Goal: Communication & Community: Answer question/provide support

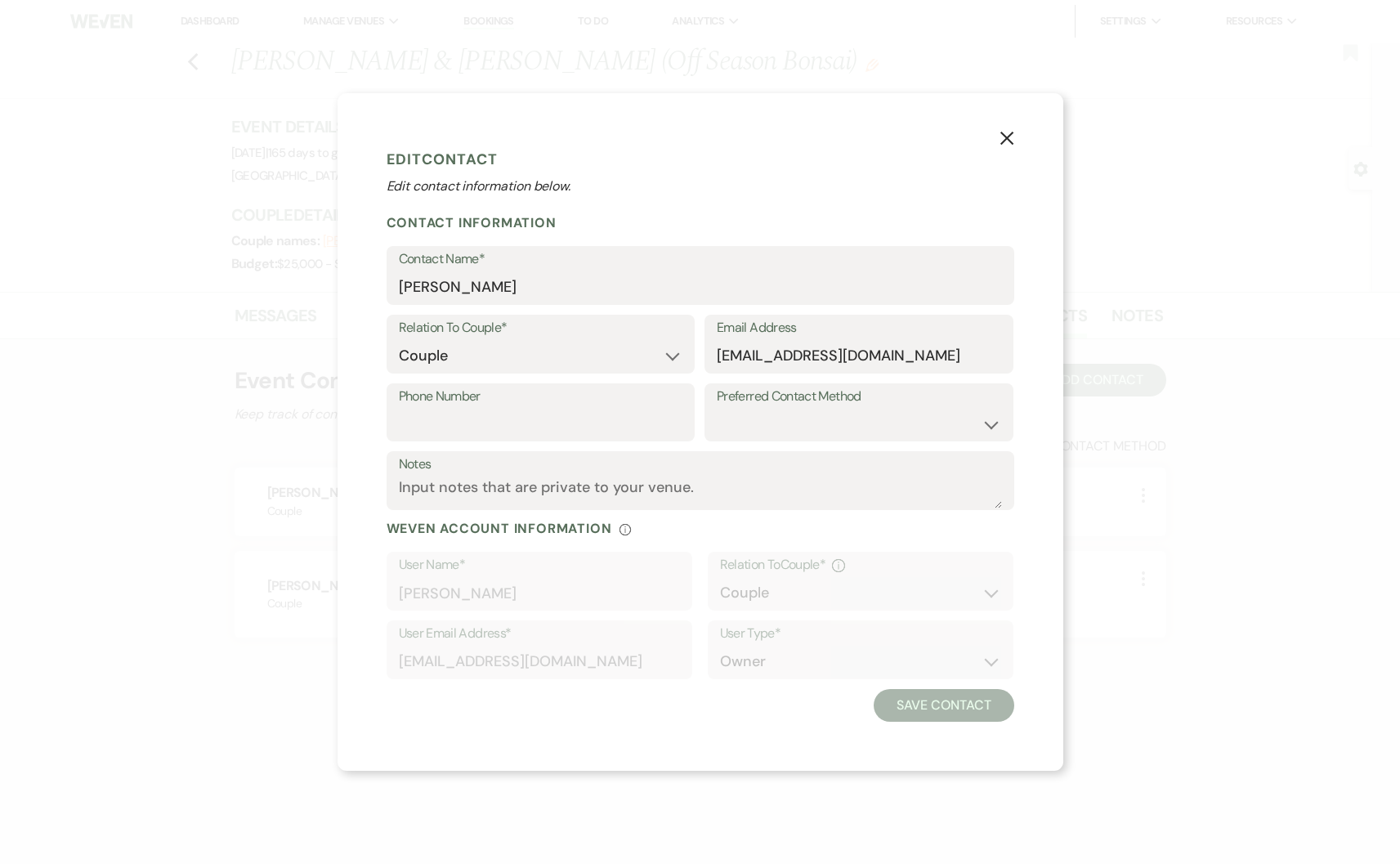
select select "1"
click at [1009, 145] on icon "X" at bounding box center [1007, 138] width 14 height 14
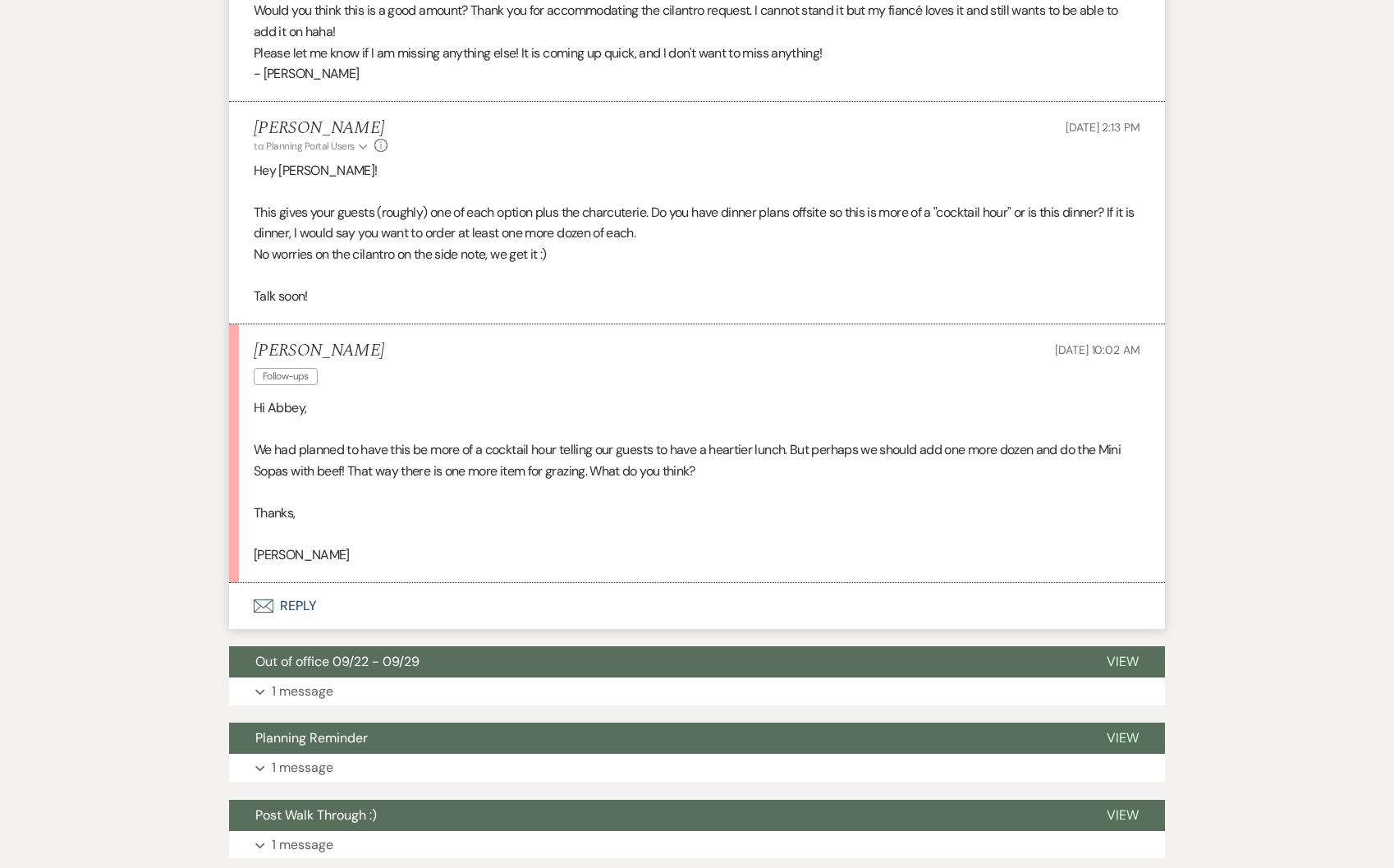
scroll to position [3462, 0]
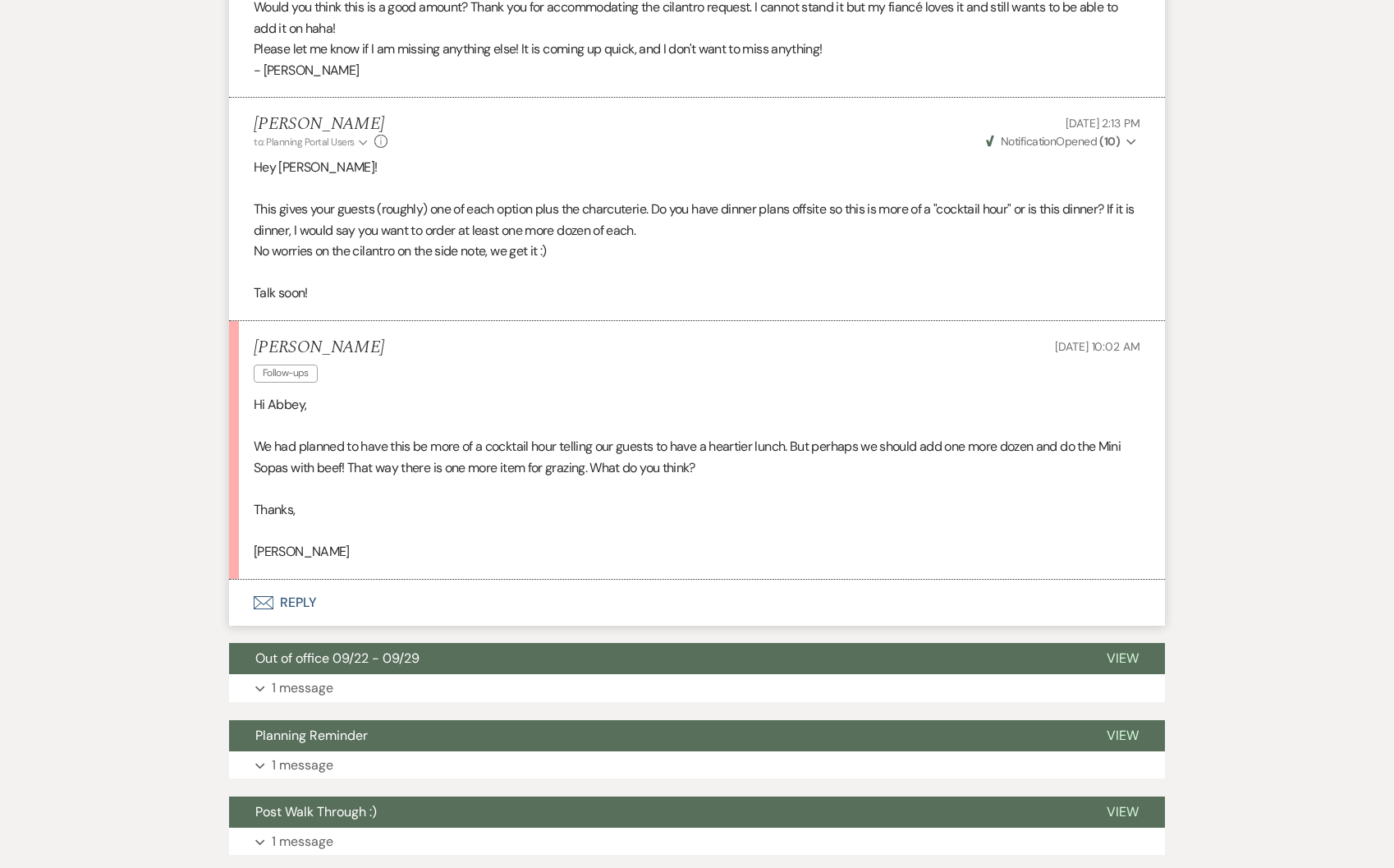
click at [334, 595] on button "Envelope Reply" at bounding box center [697, 602] width 936 height 46
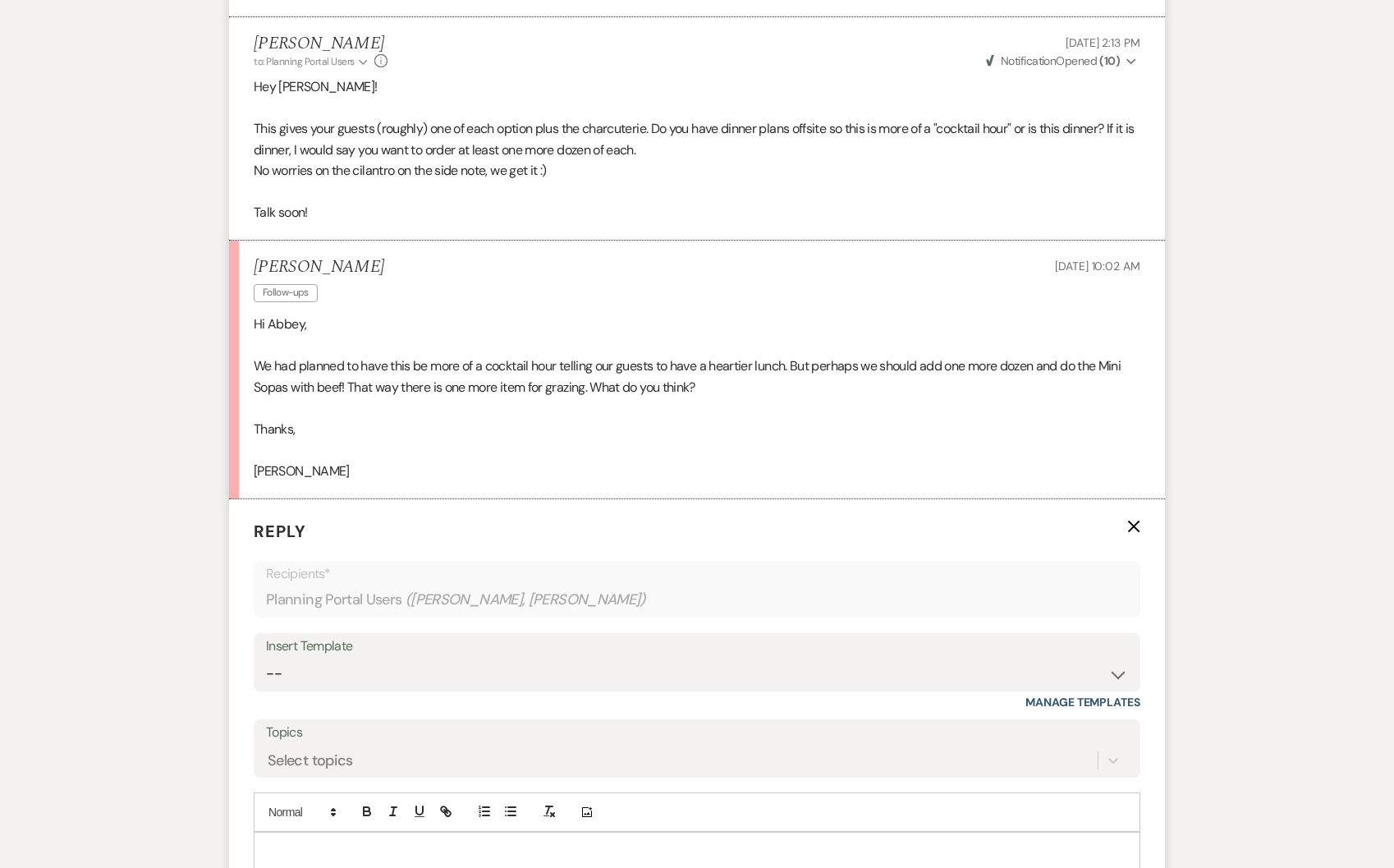
scroll to position [3576, 0]
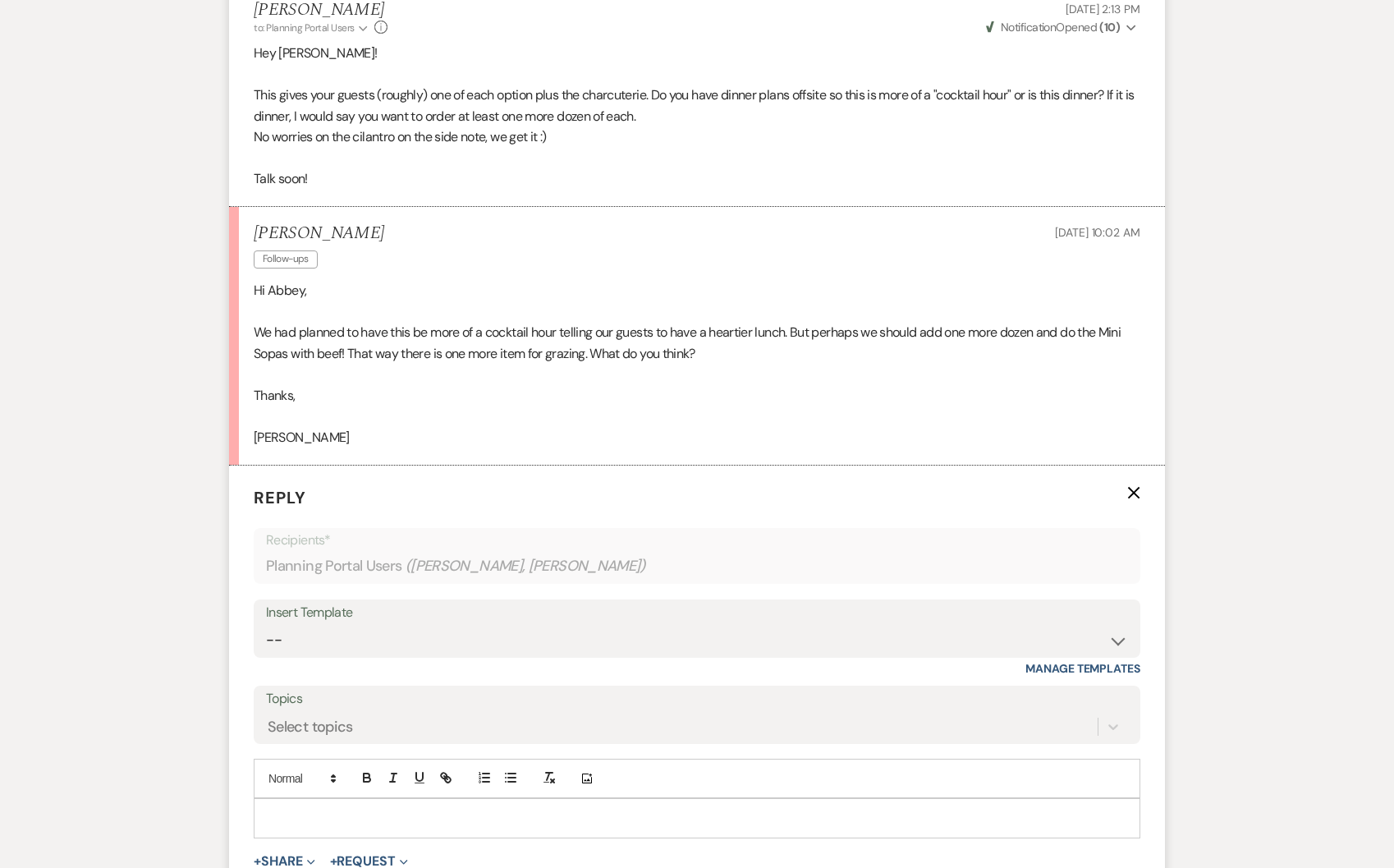
click at [282, 817] on p at bounding box center [697, 818] width 861 height 18
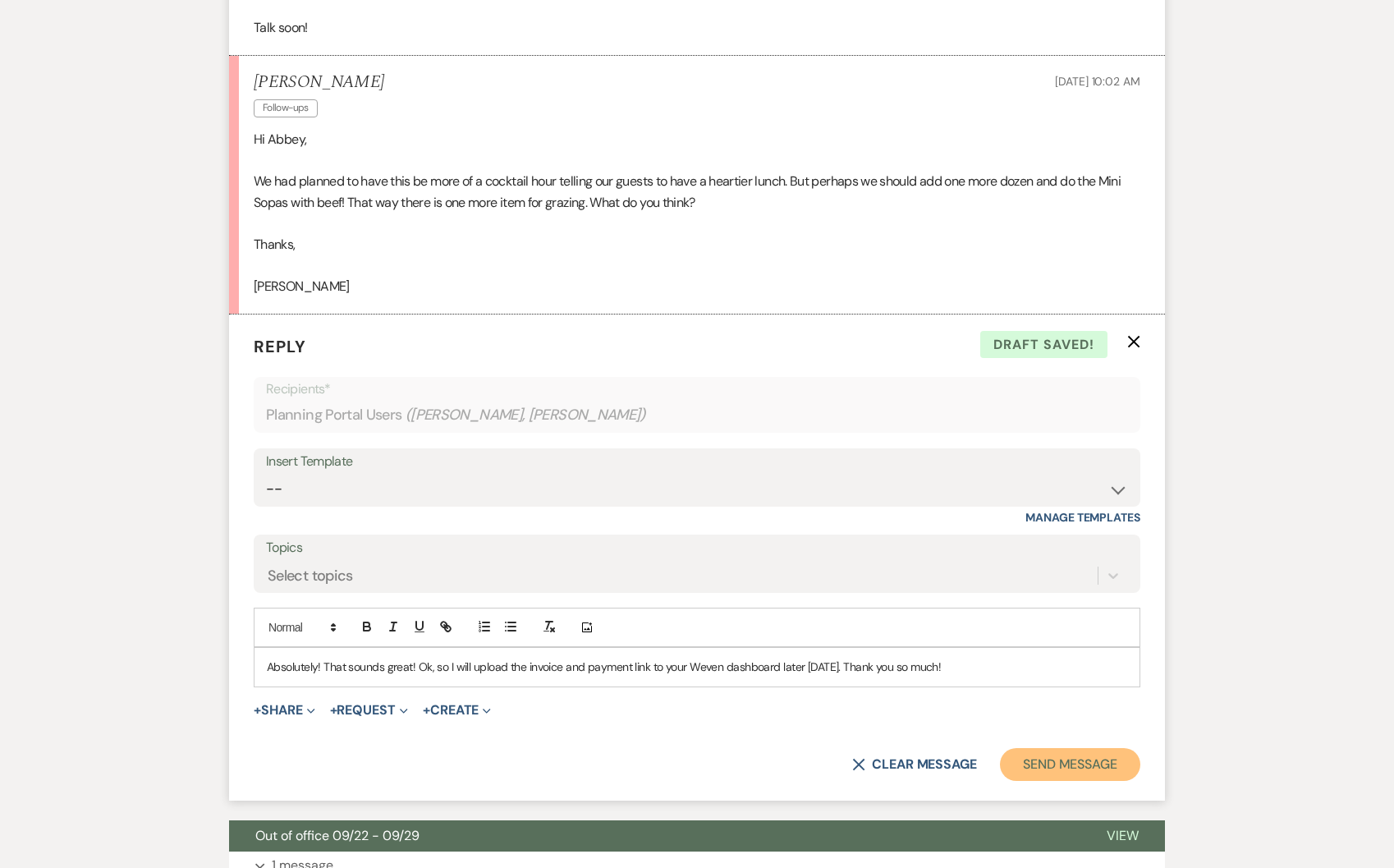
click at [1047, 760] on button "Send Message" at bounding box center [1070, 764] width 141 height 33
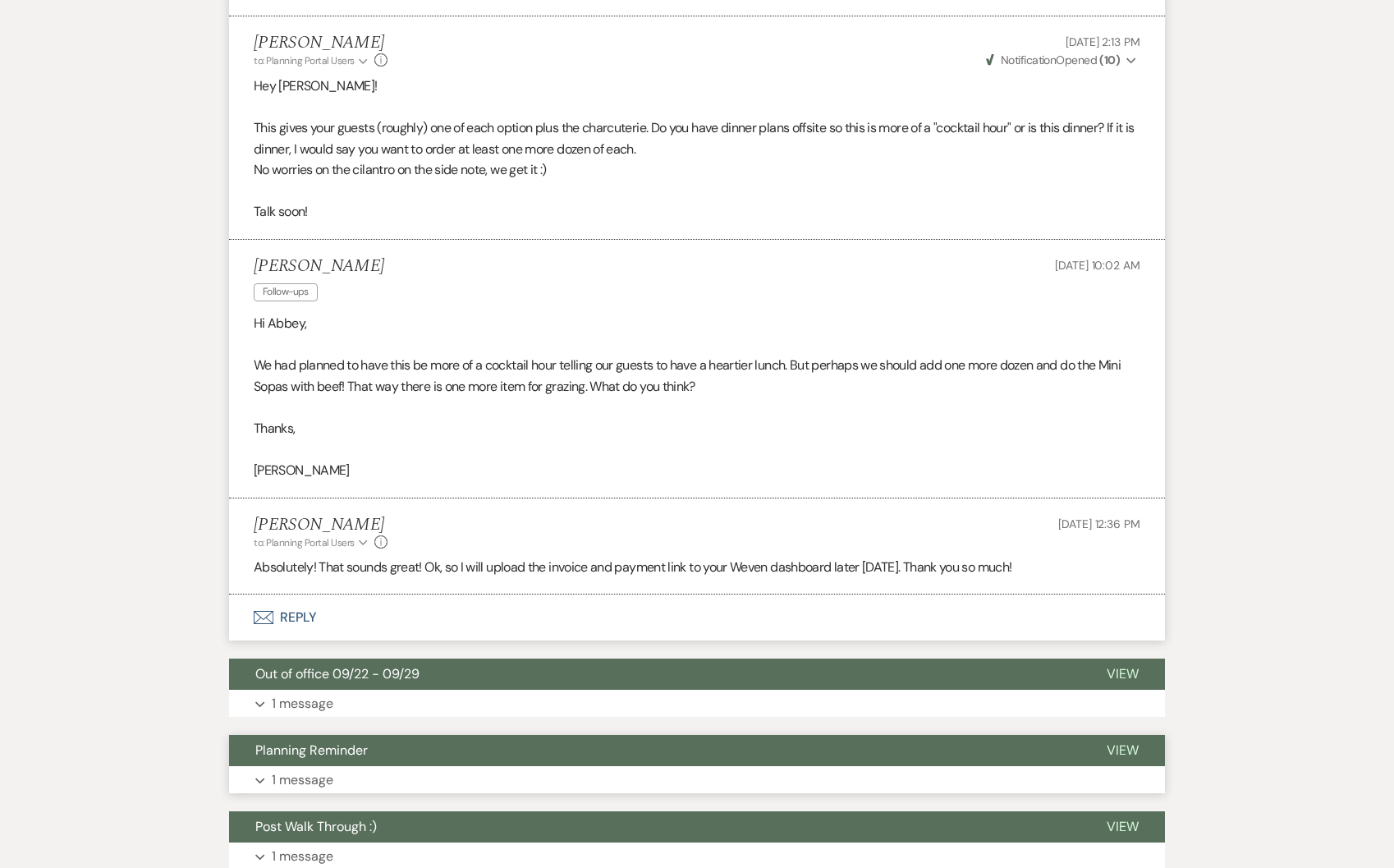
scroll to position [3679, 0]
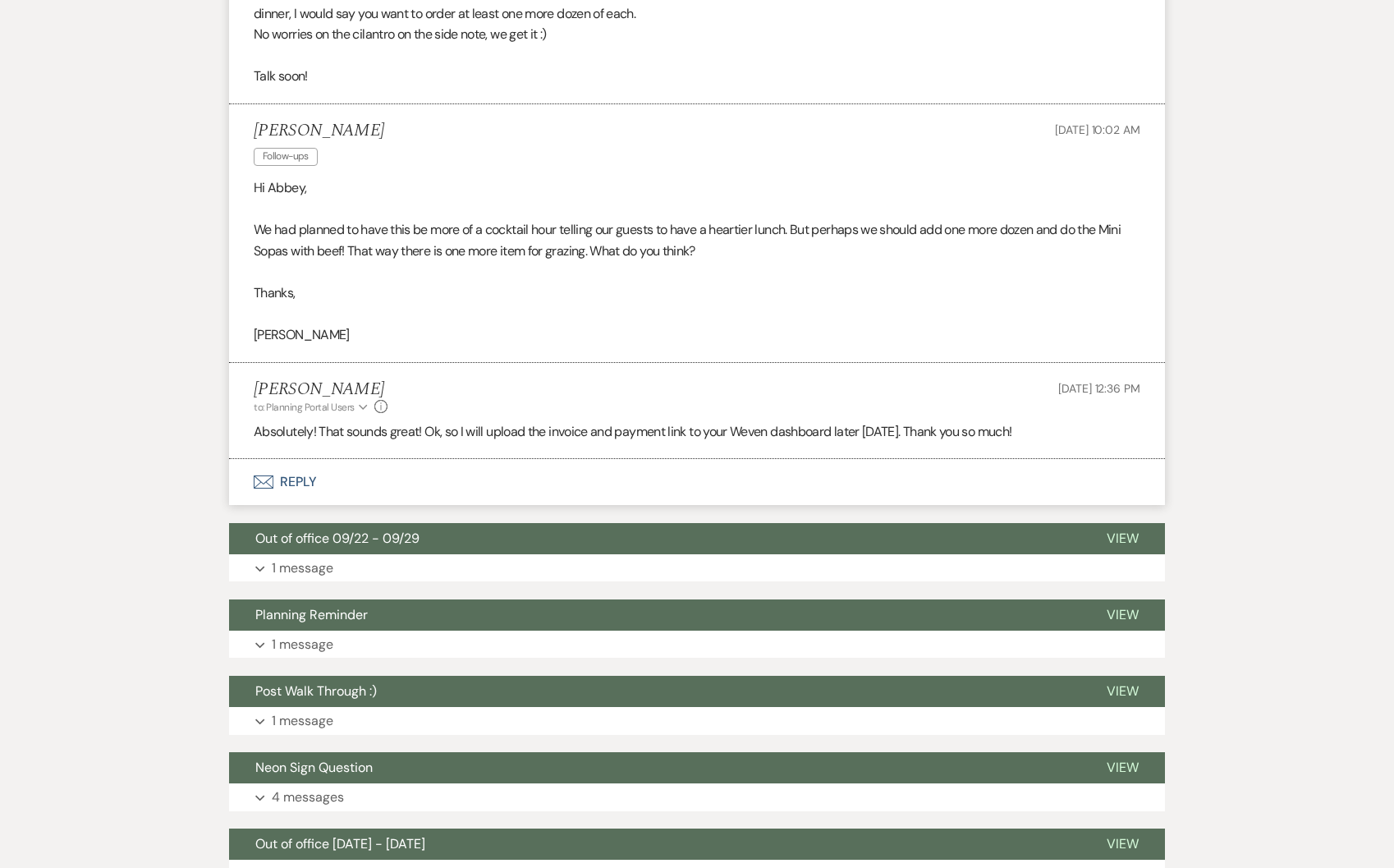
click at [319, 485] on button "Envelope Reply" at bounding box center [697, 481] width 936 height 46
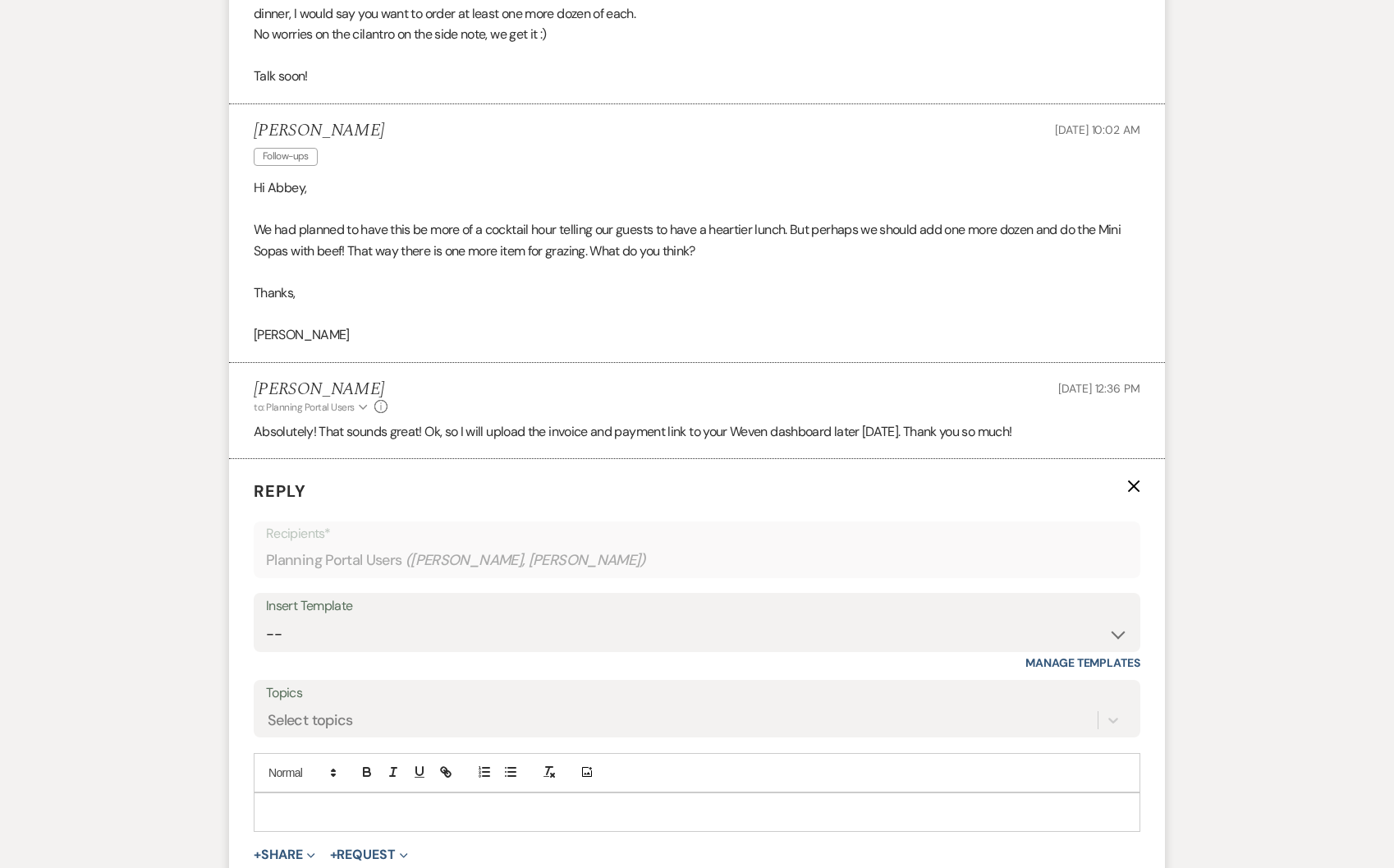
click at [623, 818] on p at bounding box center [697, 812] width 861 height 18
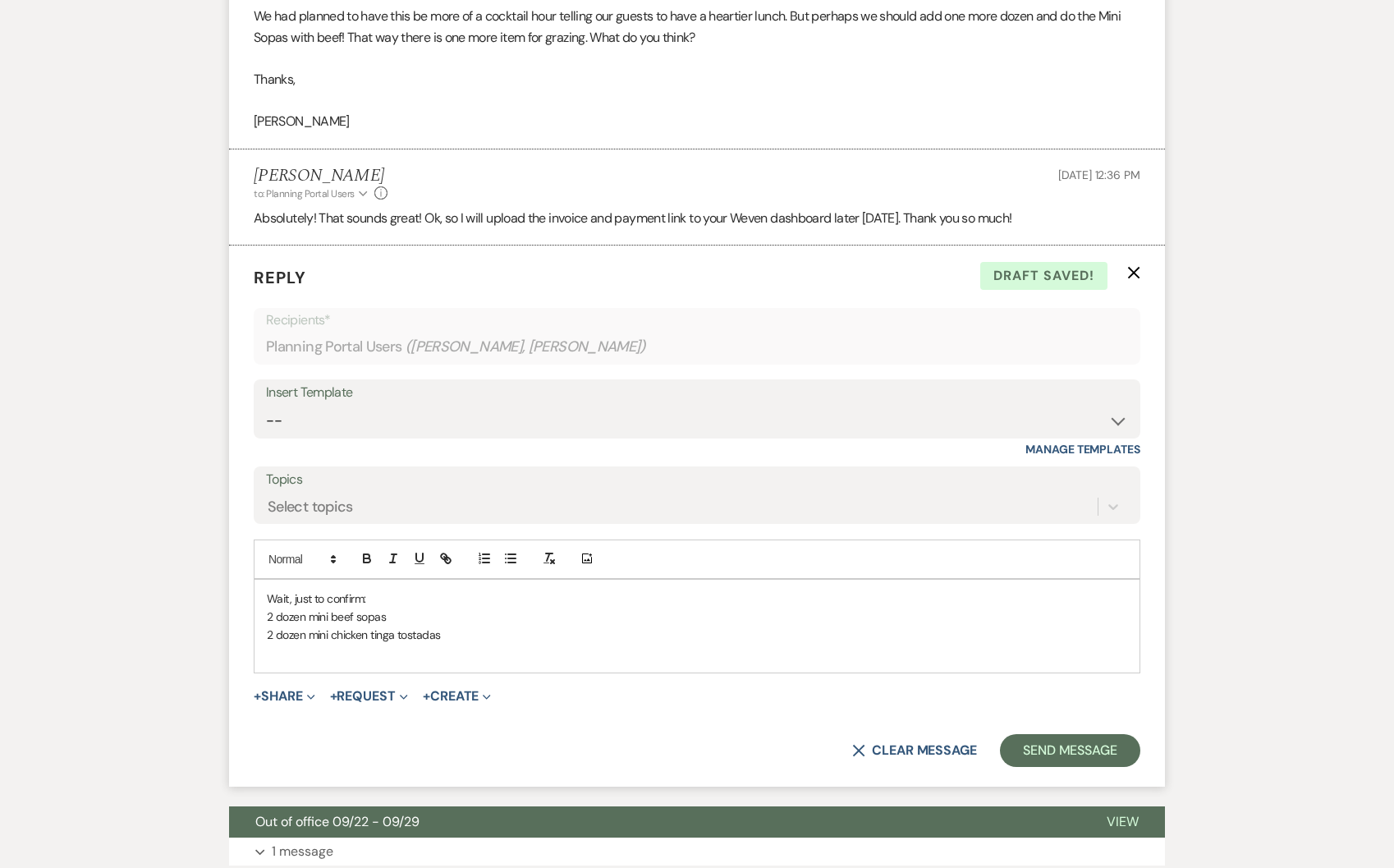
scroll to position [3913, 0]
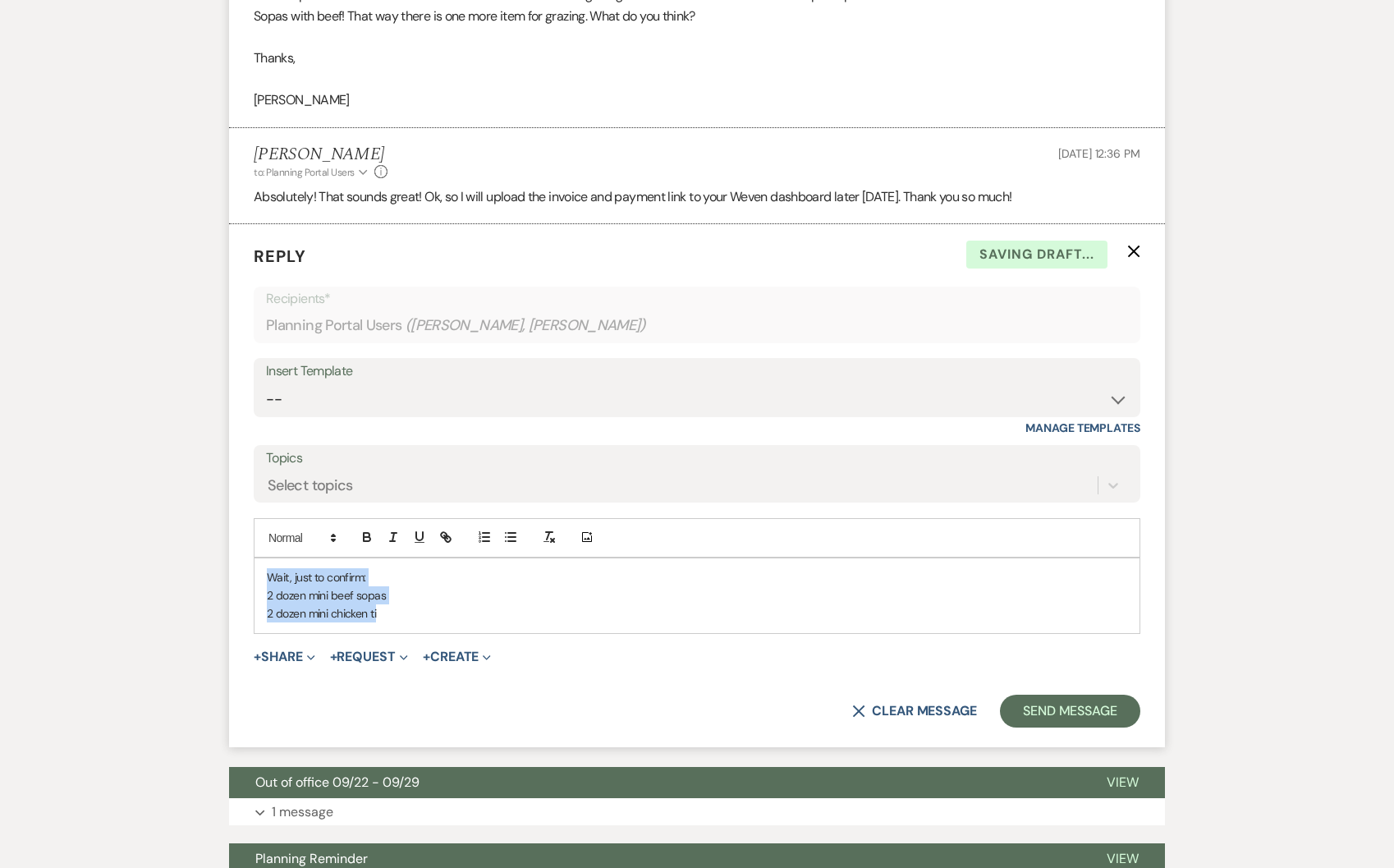
drag, startPoint x: 401, startPoint y: 613, endPoint x: 197, endPoint y: 569, distance: 208.7
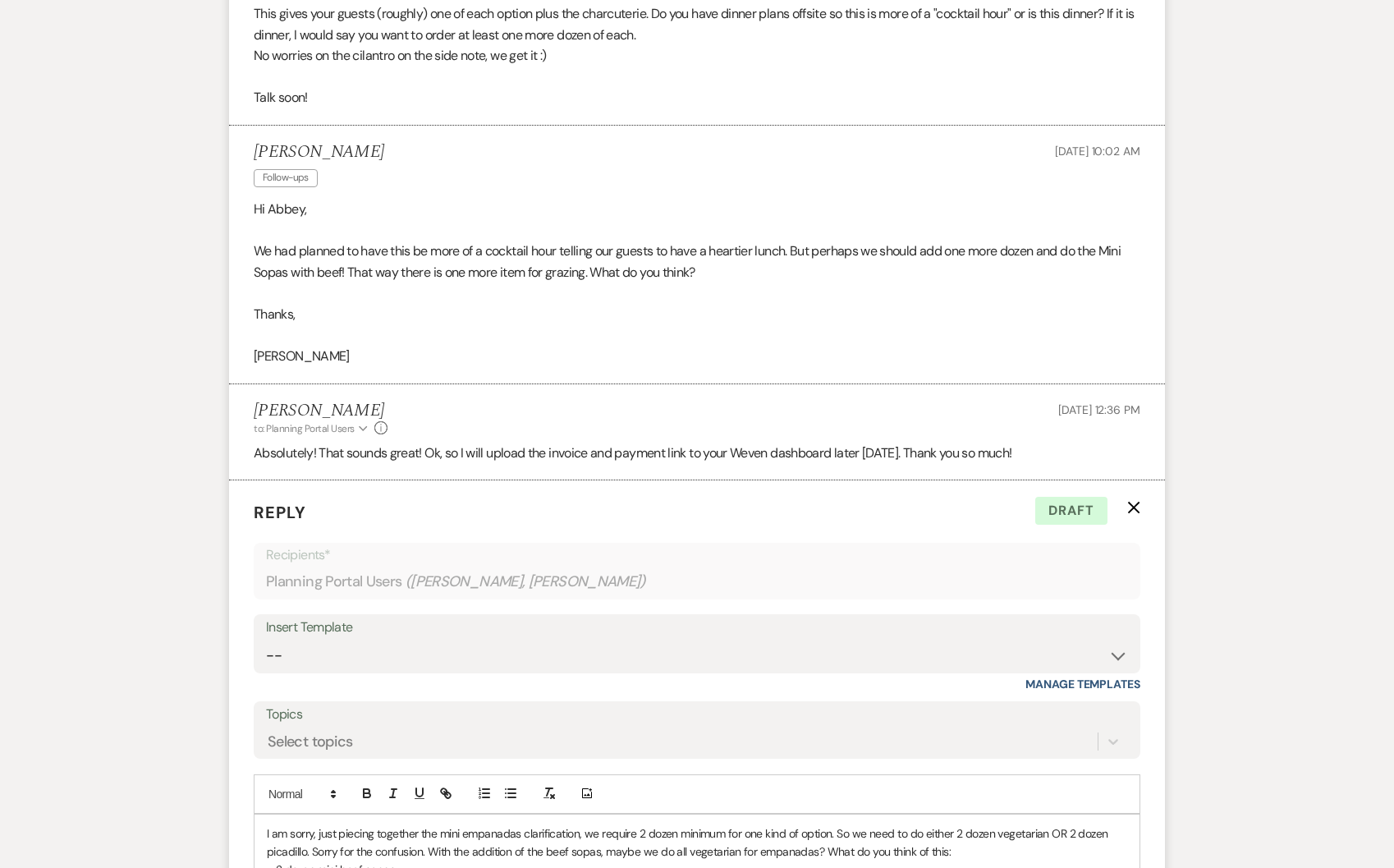
scroll to position [3965, 0]
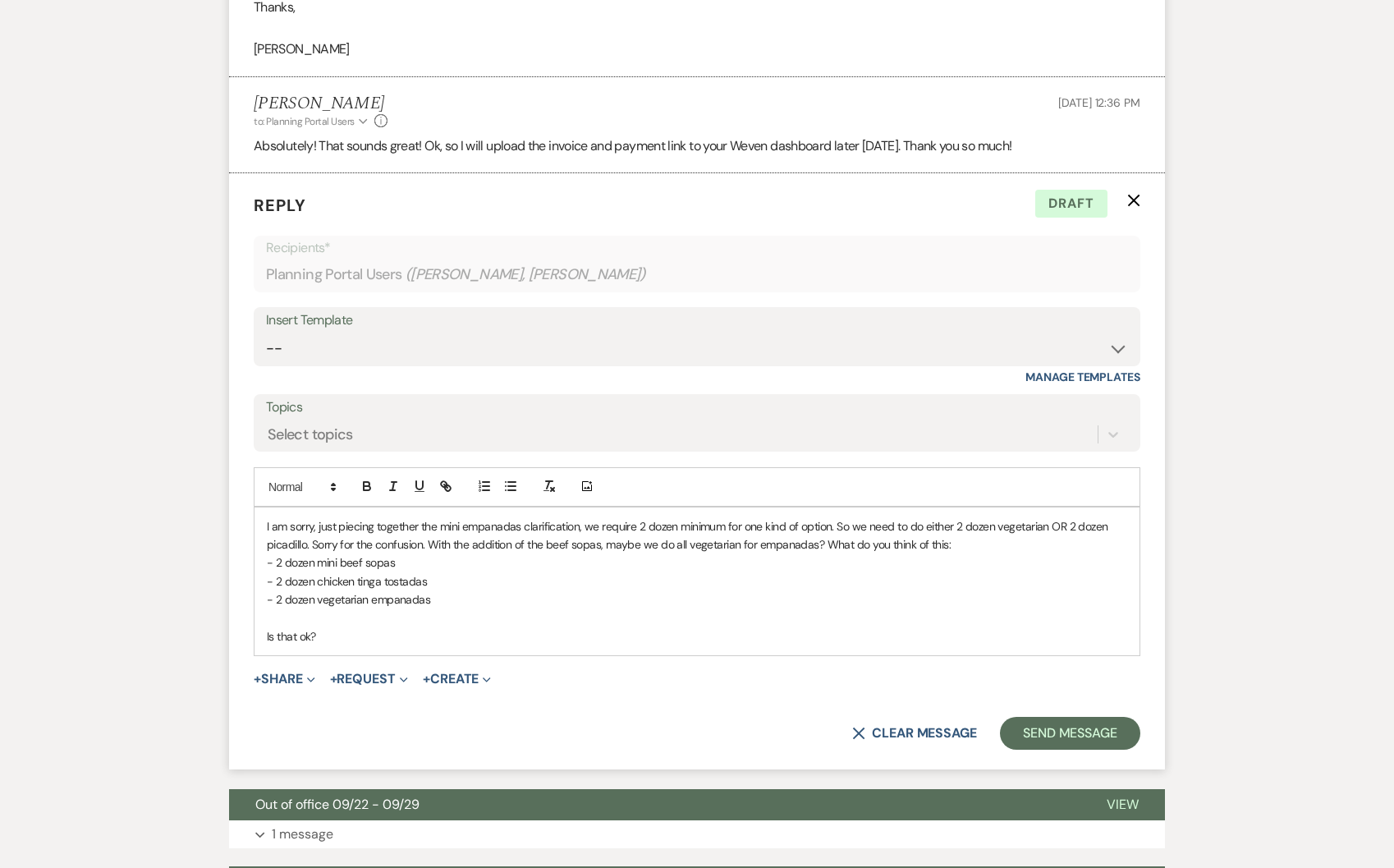
click at [262, 605] on div "I am sorry, just piecing together the mini empanadas clarification, we require …" at bounding box center [697, 582] width 885 height 149
click at [450, 601] on p "- 2 dozen vegetarian empanadas" at bounding box center [697, 599] width 861 height 18
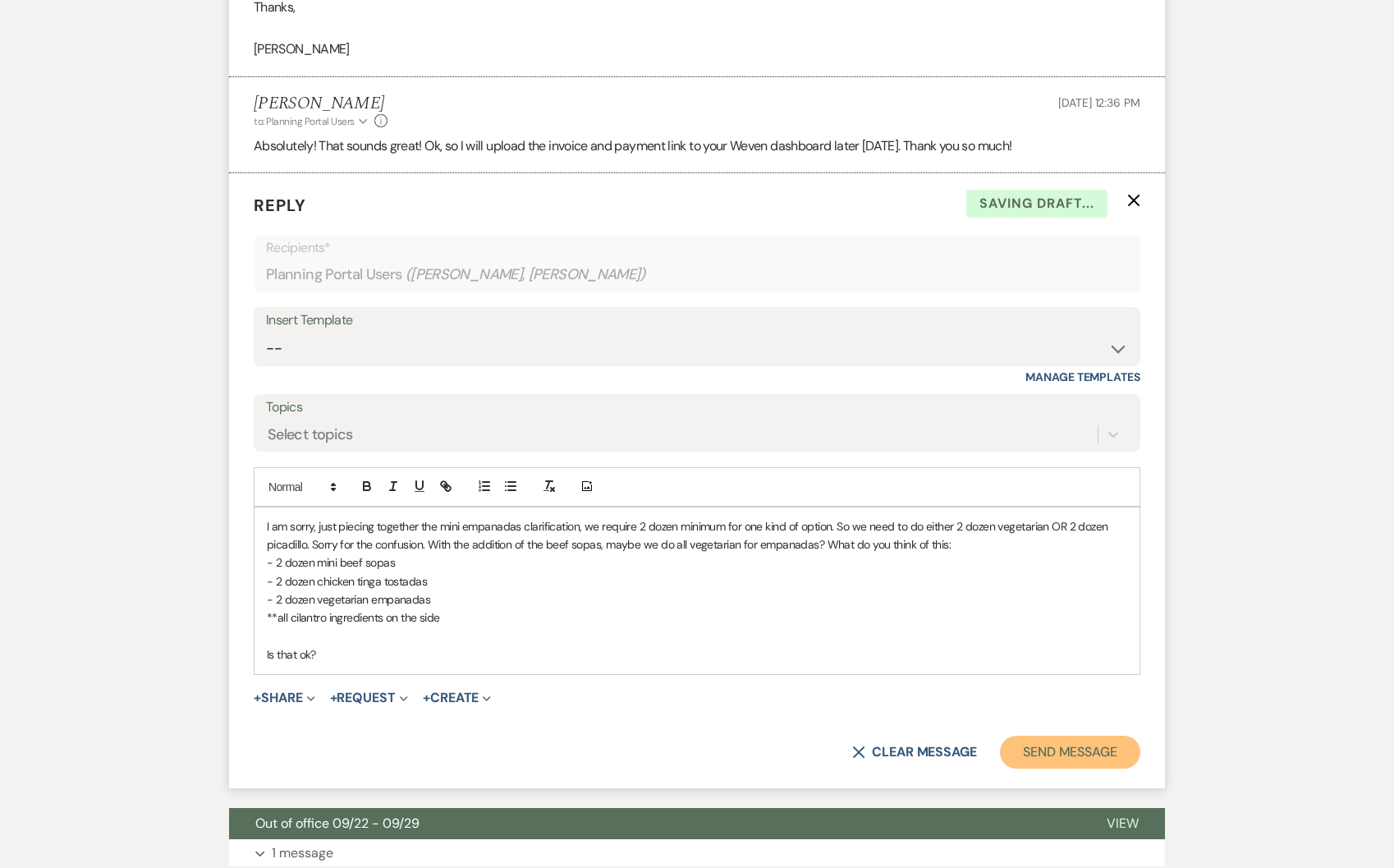
click at [1045, 743] on button "Send Message" at bounding box center [1070, 752] width 141 height 33
